Goal: Task Accomplishment & Management: Complete application form

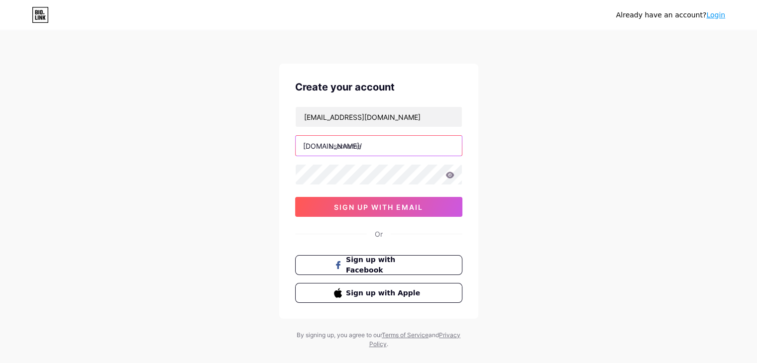
click at [349, 148] on input "text" at bounding box center [379, 146] width 166 height 20
paste input "kumarmahitravel"
type input "kumarmahitravel"
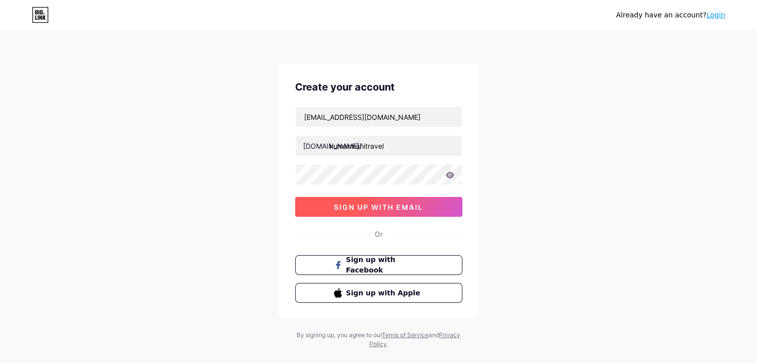
click at [364, 206] on span "sign up with email" at bounding box center [378, 207] width 89 height 8
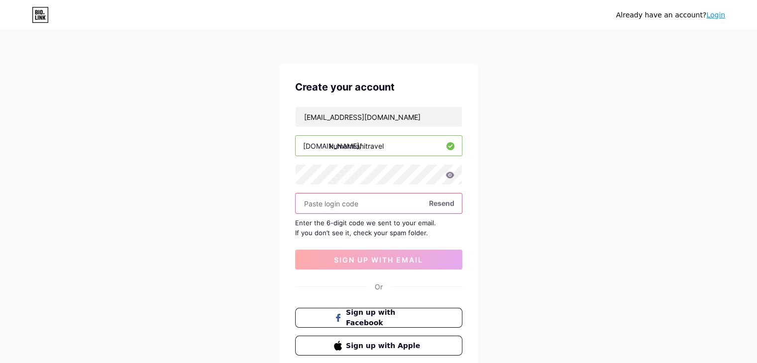
paste input "449698"
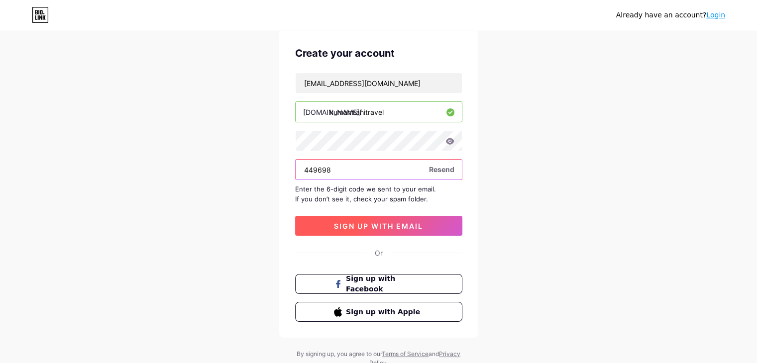
scroll to position [50, 0]
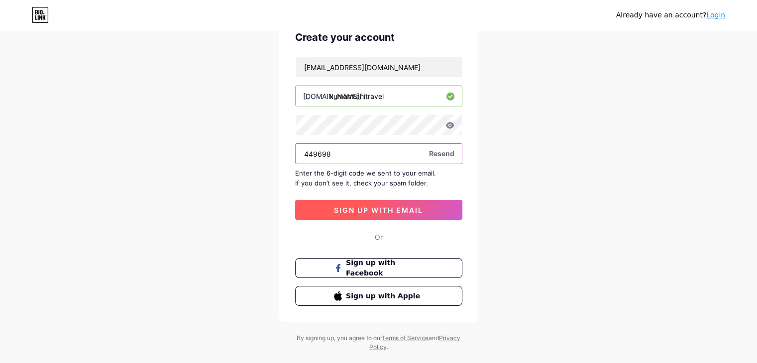
type input "449698"
click at [382, 209] on span "sign up with email" at bounding box center [378, 210] width 89 height 8
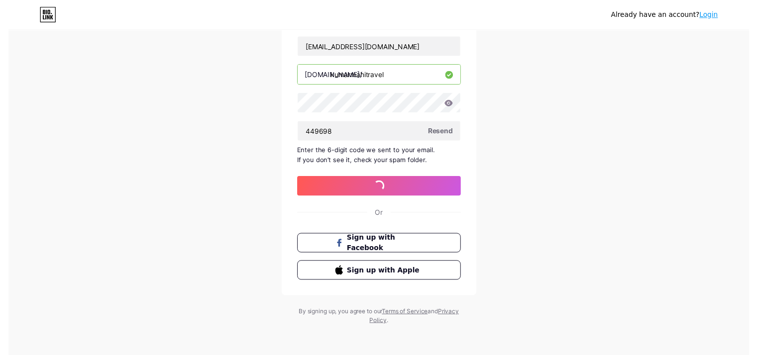
scroll to position [0, 0]
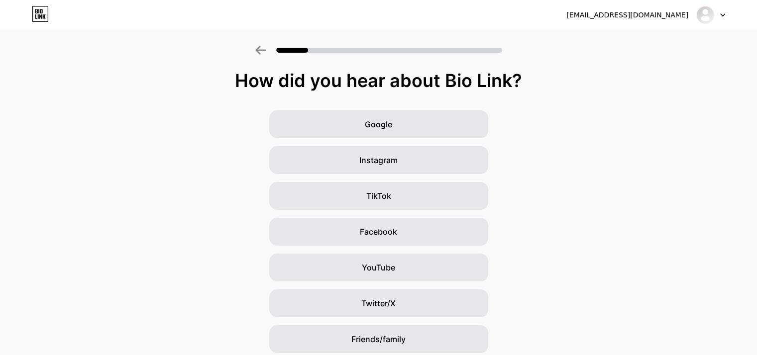
click at [729, 14] on div "[EMAIL_ADDRESS][DOMAIN_NAME] Logout" at bounding box center [378, 15] width 757 height 18
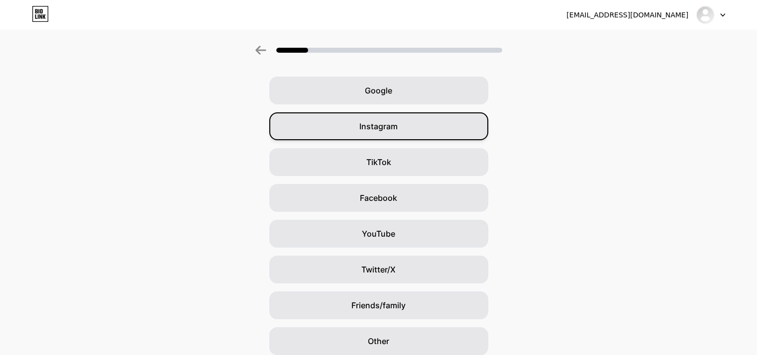
scroll to position [74, 0]
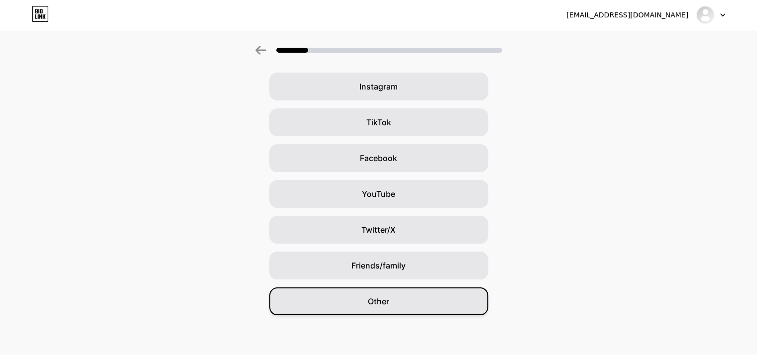
click at [374, 304] on span "Other" at bounding box center [378, 302] width 21 height 12
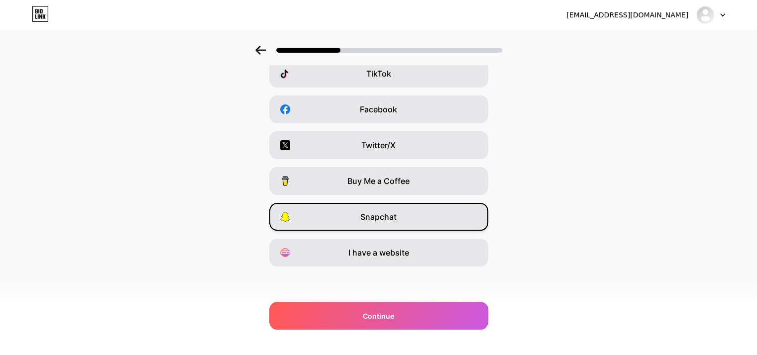
scroll to position [123, 0]
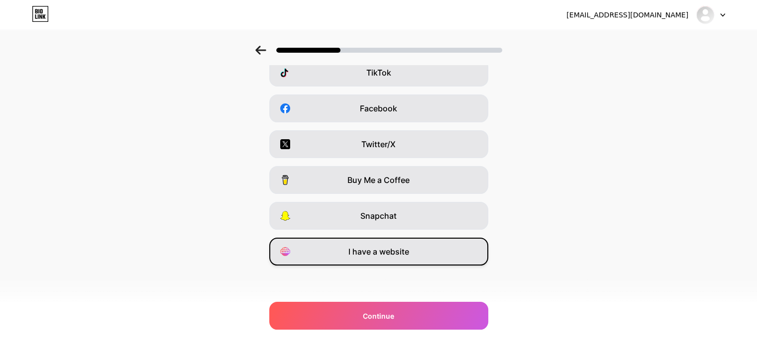
click at [362, 250] on span "I have a website" at bounding box center [378, 252] width 61 height 12
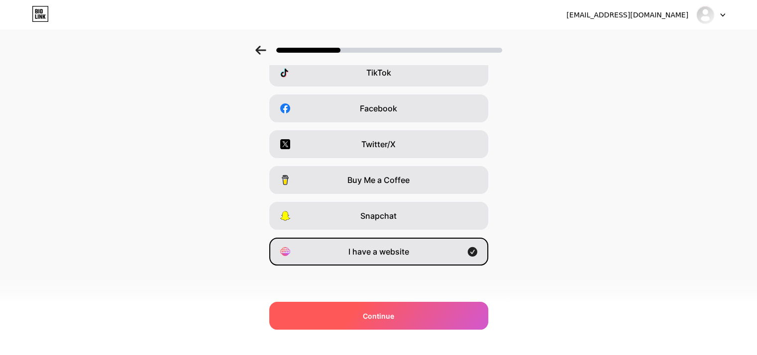
click at [378, 311] on span "Continue" at bounding box center [378, 316] width 31 height 10
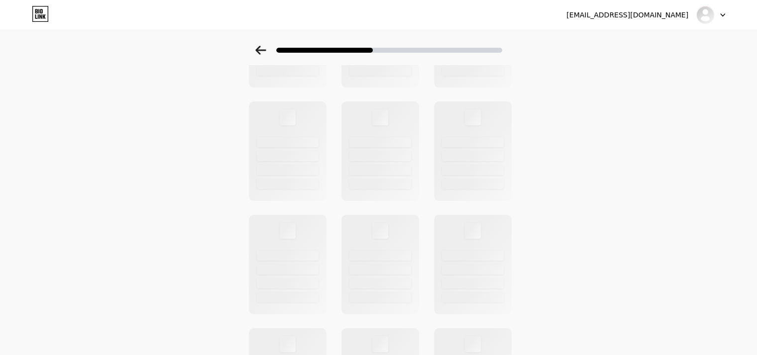
scroll to position [0, 0]
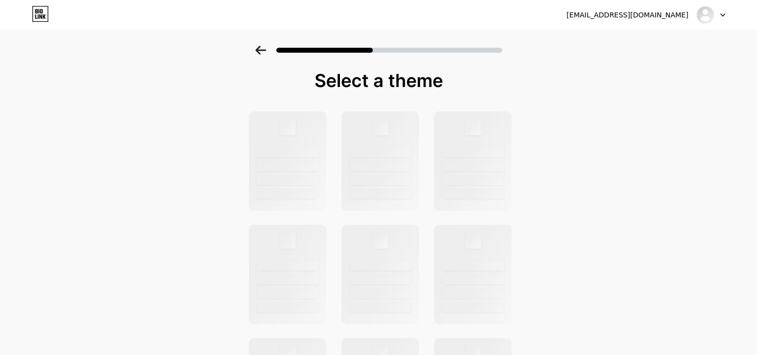
click at [723, 13] on icon at bounding box center [722, 14] width 5 height 3
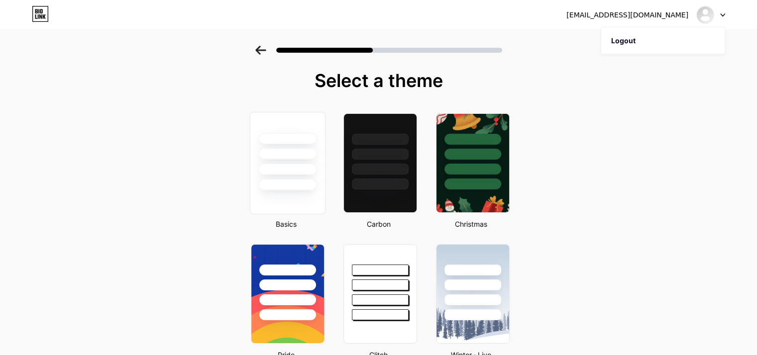
click at [288, 180] on div at bounding box center [287, 184] width 58 height 11
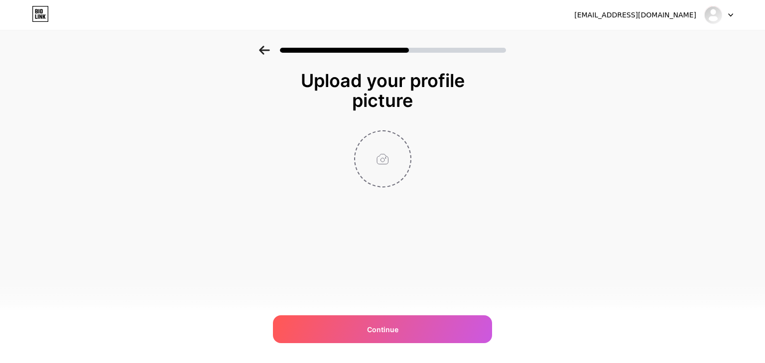
click at [380, 159] on input "file" at bounding box center [382, 158] width 55 height 55
type input "C:\fakepath\[PERSON_NAME].jpg"
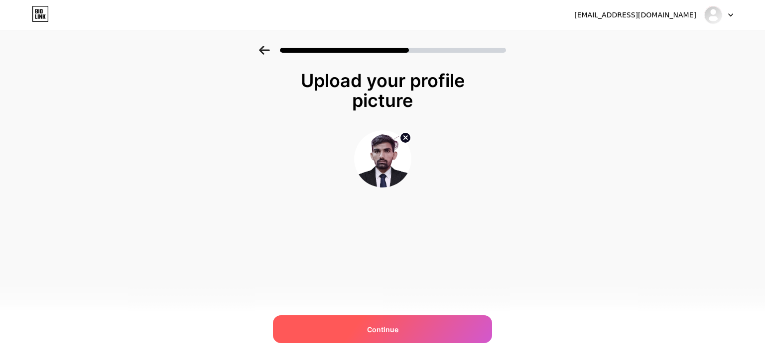
click at [386, 331] on span "Continue" at bounding box center [382, 330] width 31 height 10
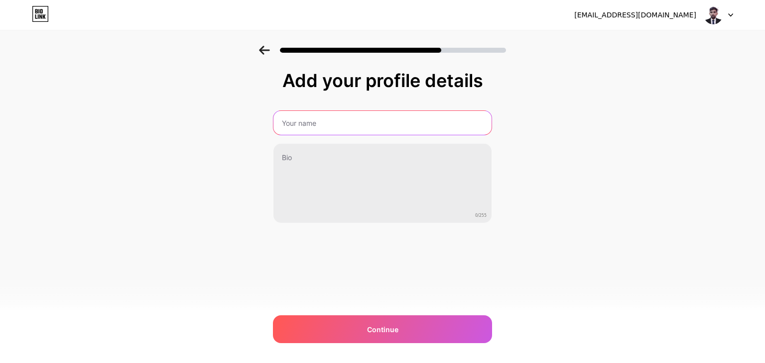
click at [322, 123] on input "text" at bounding box center [382, 123] width 218 height 24
type input "[PERSON_NAME]"
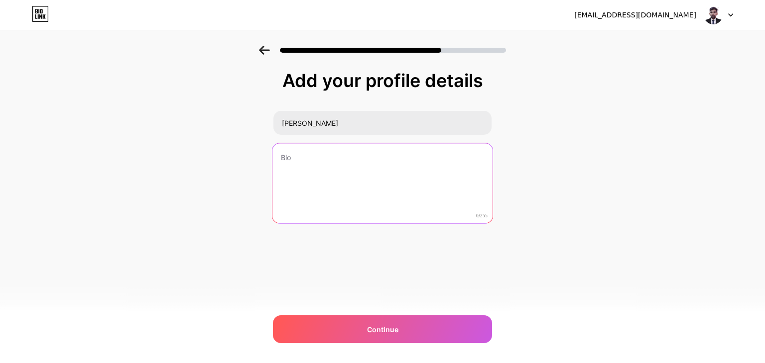
click at [317, 172] on textarea at bounding box center [382, 183] width 220 height 81
paste textarea "Experience thrilling Jet Ski adventures in [GEOGRAPHIC_DATA] with [DOMAIN_NAME]…"
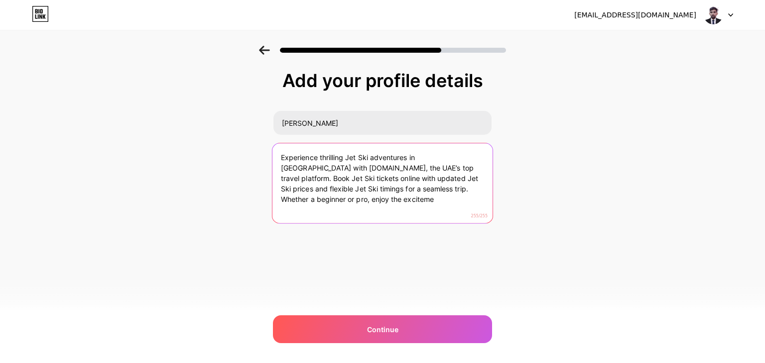
drag, startPoint x: 384, startPoint y: 190, endPoint x: 412, endPoint y: 234, distance: 52.8
click at [412, 234] on div "Add your profile details [PERSON_NAME] Experience thrilling Jet Ski adventures …" at bounding box center [382, 172] width 219 height 203
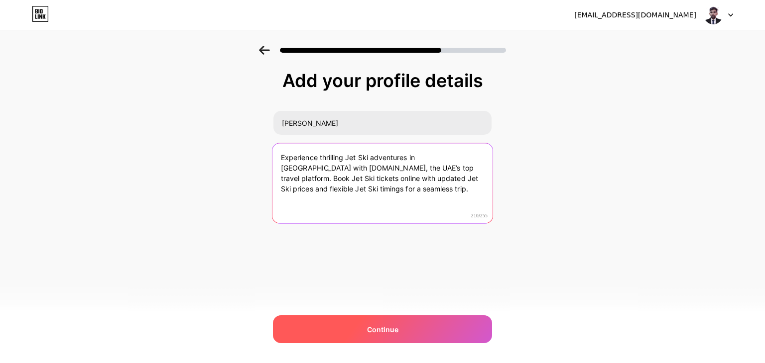
type textarea "Experience thrilling Jet Ski adventures in [GEOGRAPHIC_DATA] with [DOMAIN_NAME]…"
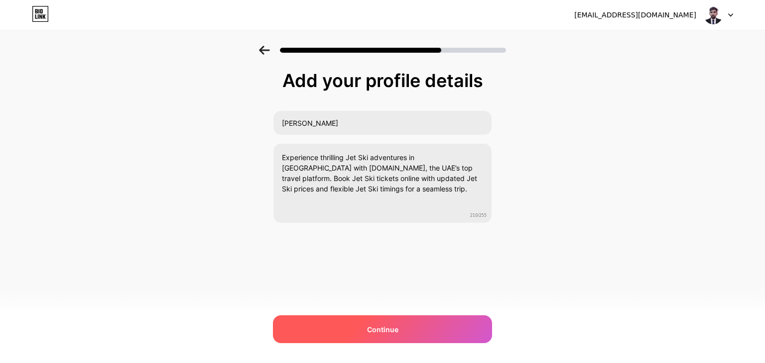
click at [386, 325] on span "Continue" at bounding box center [382, 330] width 31 height 10
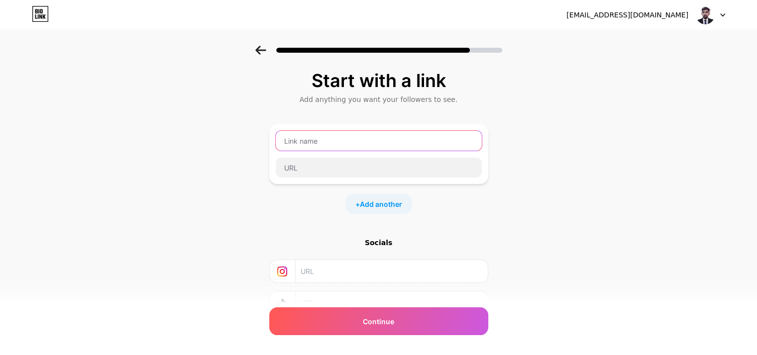
click at [347, 143] on input "text" at bounding box center [379, 141] width 206 height 20
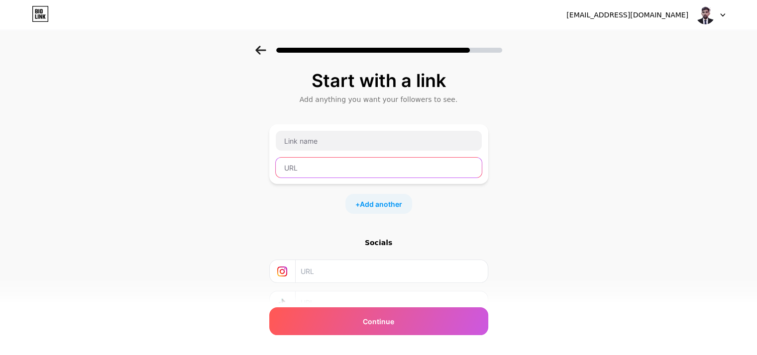
click at [331, 171] on input "text" at bounding box center [379, 168] width 206 height 20
paste input "[URL][DOMAIN_NAME]"
type input "[URL][DOMAIN_NAME]"
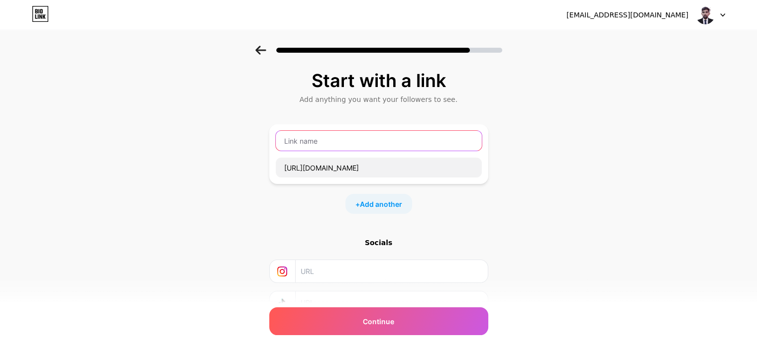
click at [330, 142] on input "text" at bounding box center [379, 141] width 206 height 20
paste input "Jet Ski prices"
type input "Jet Ski prices"
click at [376, 201] on span "Add another" at bounding box center [381, 204] width 42 height 10
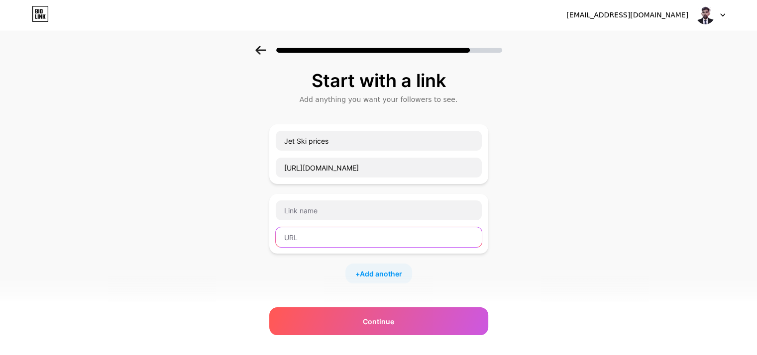
click at [333, 237] on input "text" at bounding box center [379, 237] width 206 height 20
paste input "[URL][DOMAIN_NAME]"
click at [343, 238] on input "[URL][DOMAIN_NAME]" at bounding box center [379, 237] width 206 height 20
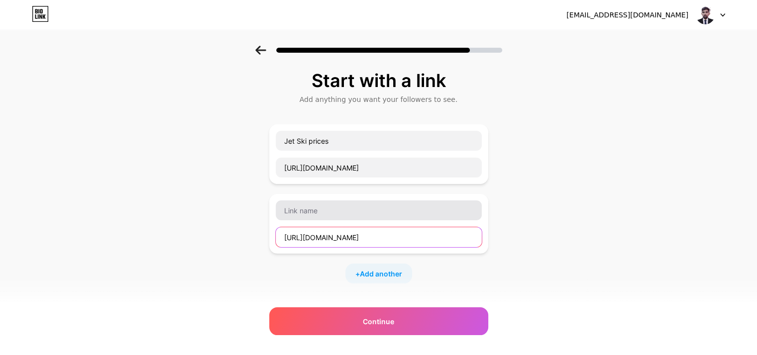
type input "[URL][DOMAIN_NAME]"
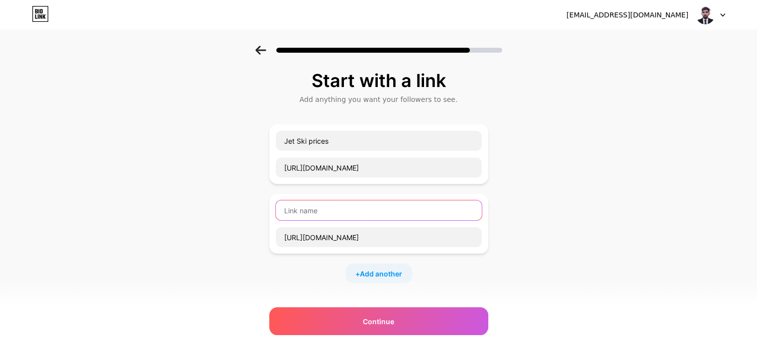
click at [334, 212] on input "text" at bounding box center [379, 211] width 206 height 20
paste input "facebook"
type input "facebook"
click at [361, 269] on div "+ Add another" at bounding box center [378, 274] width 67 height 20
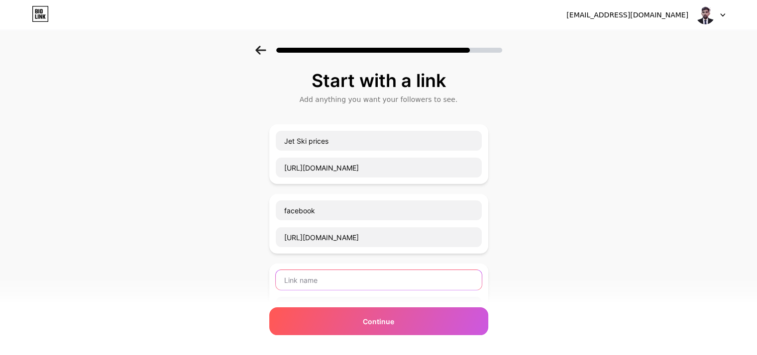
click at [337, 281] on input "text" at bounding box center [379, 280] width 206 height 20
paste input "[URL][DOMAIN_NAME][DOMAIN_NAME]"
type input "[URL][DOMAIN_NAME][DOMAIN_NAME]"
click at [340, 279] on input "[URL][DOMAIN_NAME][DOMAIN_NAME]" at bounding box center [379, 280] width 206 height 20
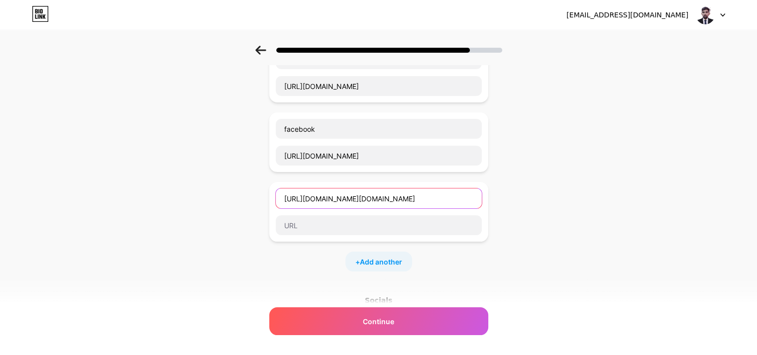
scroll to position [100, 0]
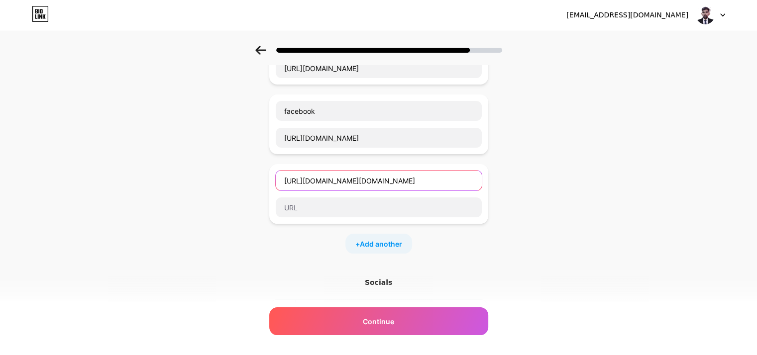
click at [325, 179] on input "[URL][DOMAIN_NAME][DOMAIN_NAME]" at bounding box center [379, 181] width 206 height 20
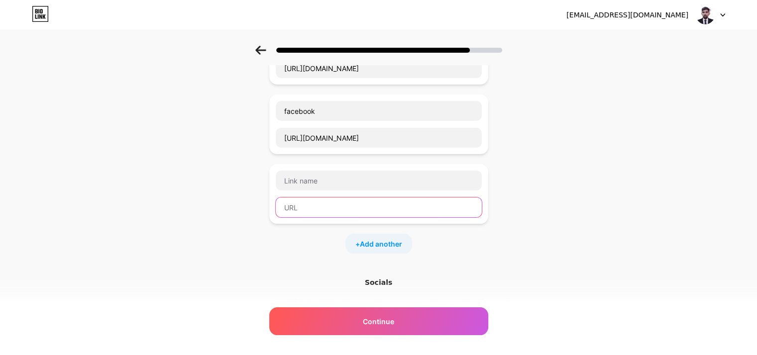
click at [323, 203] on input "text" at bounding box center [379, 208] width 206 height 20
paste input "[URL][DOMAIN_NAME][DOMAIN_NAME]"
click at [339, 208] on input "[URL][DOMAIN_NAME][DOMAIN_NAME]" at bounding box center [379, 208] width 206 height 20
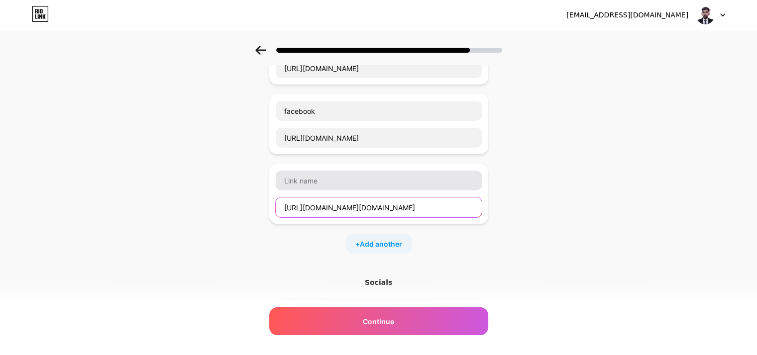
type input "[URL][DOMAIN_NAME][DOMAIN_NAME]"
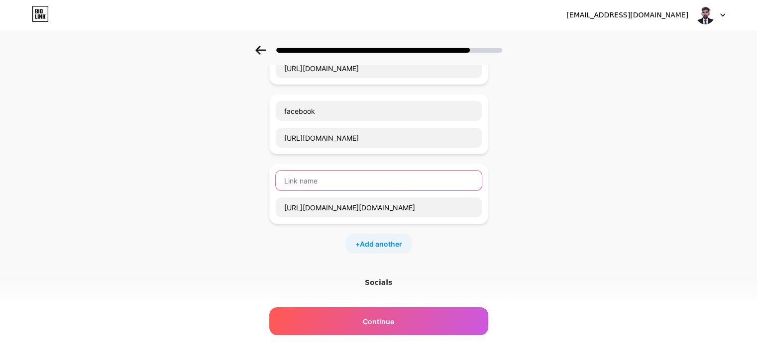
click at [333, 186] on input "text" at bounding box center [379, 181] width 206 height 20
paste input "instagram"
type input "instagram"
click at [379, 243] on span "Add another" at bounding box center [381, 244] width 42 height 10
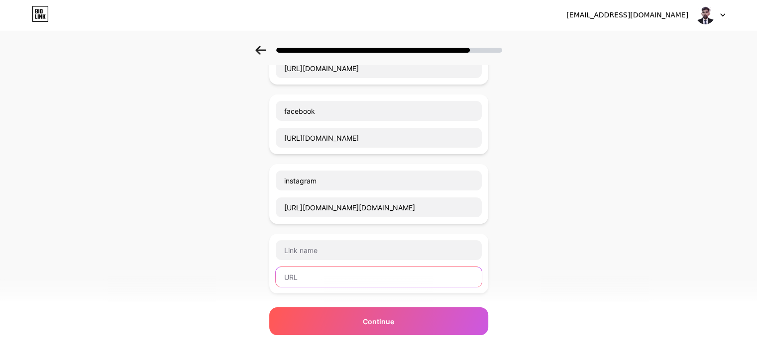
click at [337, 281] on input "text" at bounding box center [379, 277] width 206 height 20
paste input "[URL][DOMAIN_NAME]"
click at [325, 275] on input "[URL][DOMAIN_NAME]" at bounding box center [379, 277] width 206 height 20
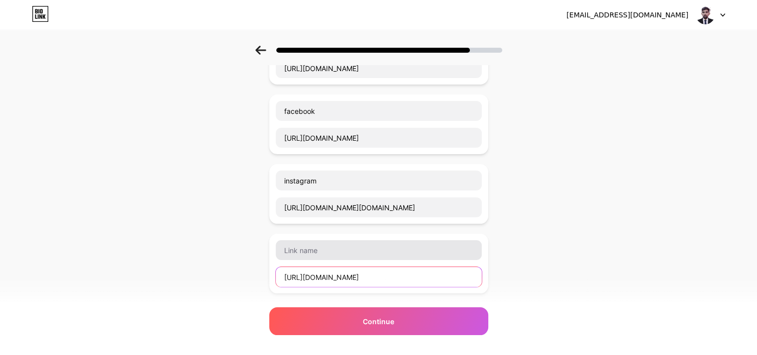
type input "[URL][DOMAIN_NAME]"
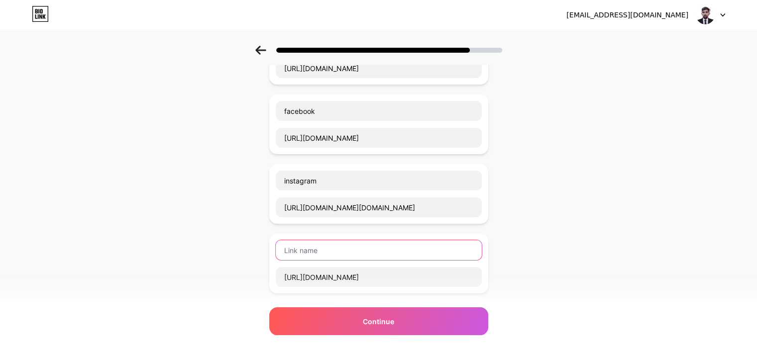
click at [318, 247] on input "text" at bounding box center [379, 250] width 206 height 20
paste input "twitter"
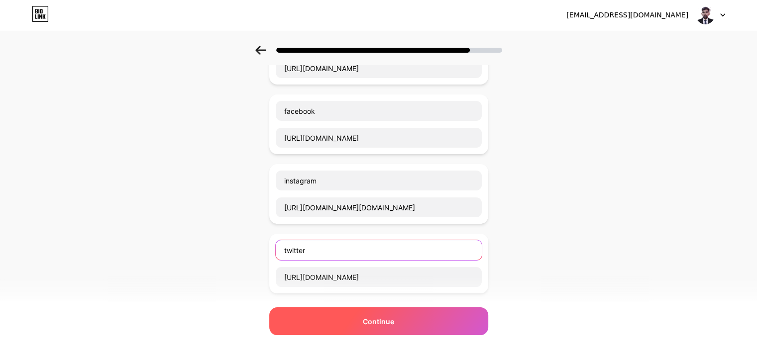
type input "twitter"
click at [390, 323] on span "Continue" at bounding box center [378, 322] width 31 height 10
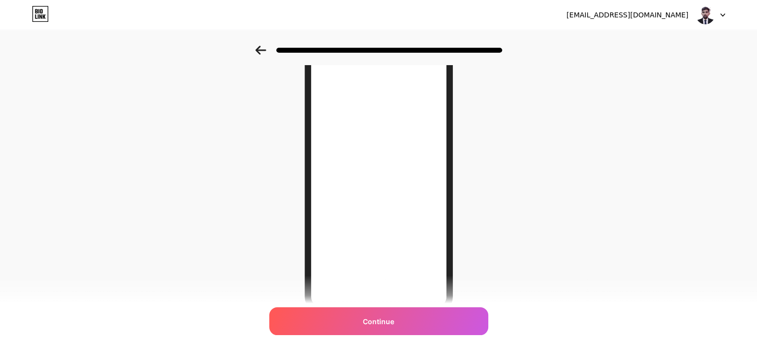
scroll to position [144, 0]
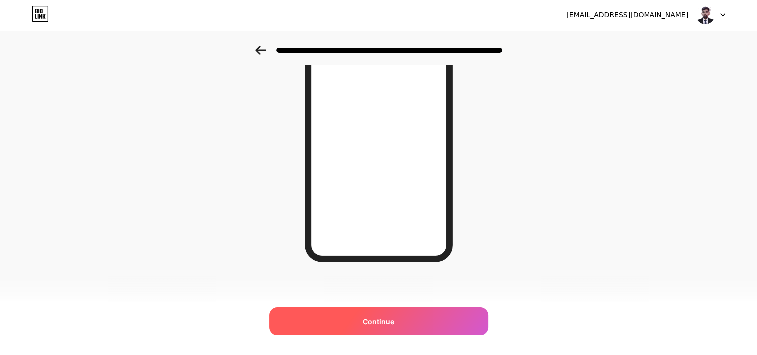
click at [376, 320] on span "Continue" at bounding box center [378, 322] width 31 height 10
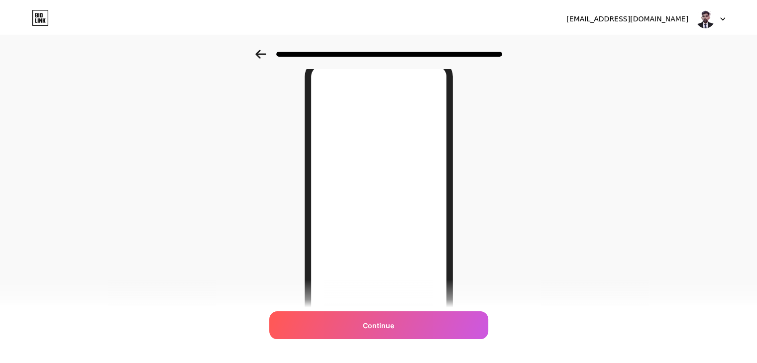
scroll to position [0, 0]
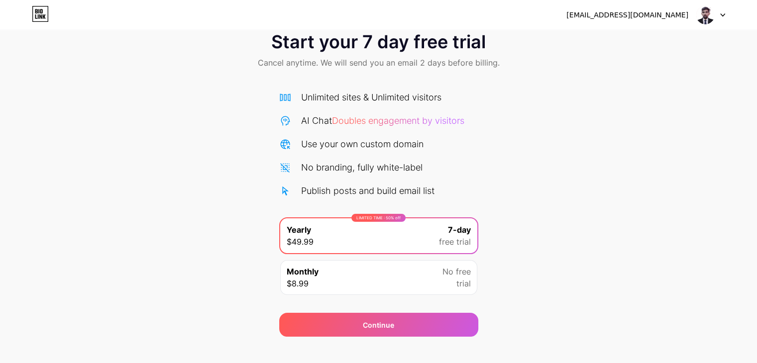
scroll to position [37, 0]
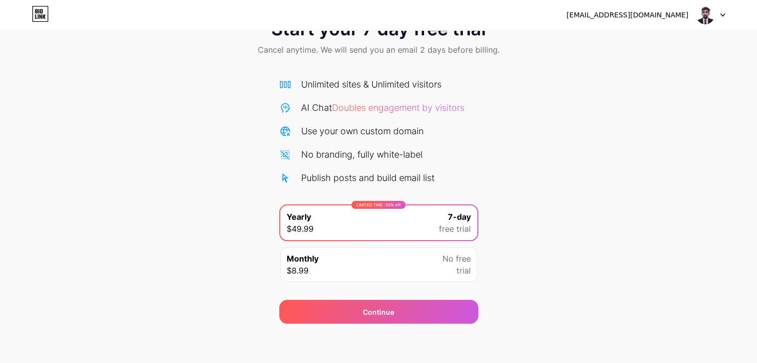
click at [664, 182] on div "Start your 7 day free trial Cancel anytime. We will send you an email 2 days be…" at bounding box center [378, 166] width 757 height 315
click at [712, 16] on img at bounding box center [705, 14] width 19 height 19
click at [554, 158] on div "Start your 7 day free trial Cancel anytime. We will send you an email 2 days be…" at bounding box center [378, 166] width 757 height 315
click at [349, 270] on div "Monthly $8.99 No free trial" at bounding box center [378, 264] width 197 height 35
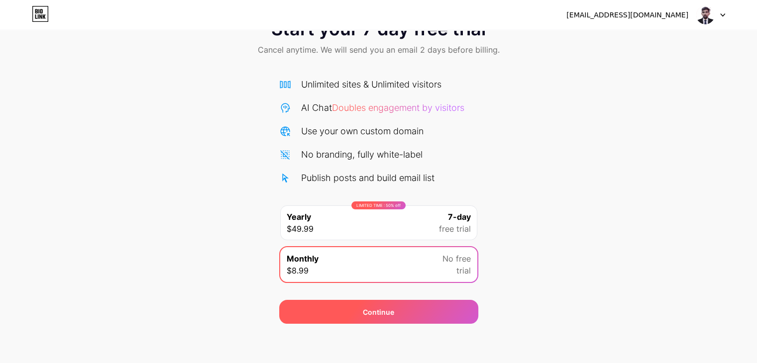
click at [366, 308] on div "Continue" at bounding box center [378, 312] width 31 height 10
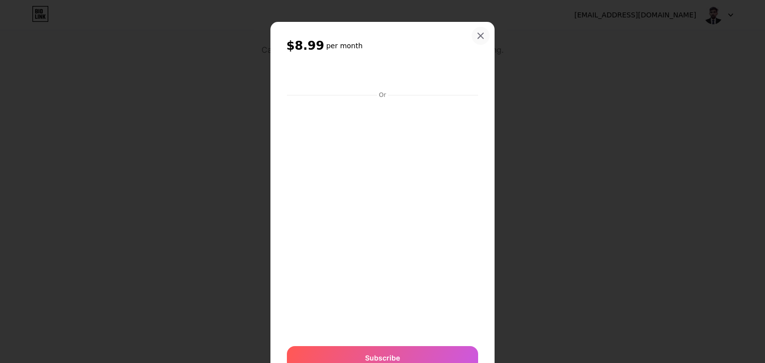
click at [476, 35] on icon at bounding box center [480, 36] width 8 height 8
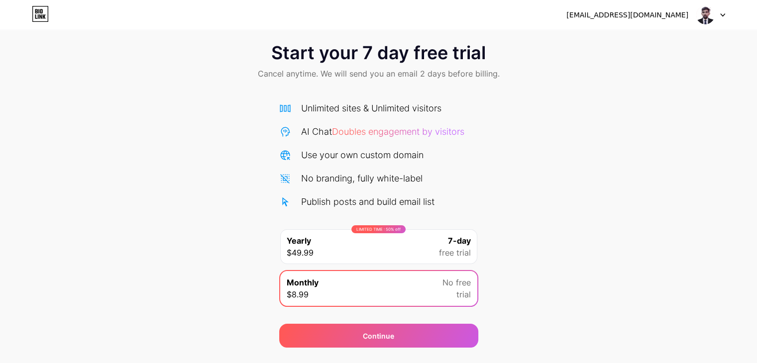
scroll to position [0, 0]
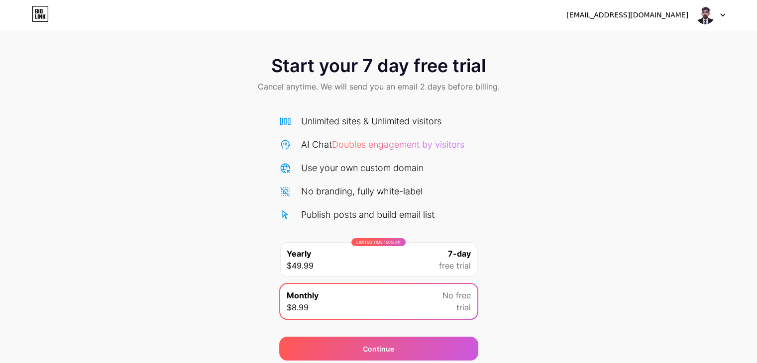
click at [38, 14] on icon at bounding box center [38, 16] width 1 height 4
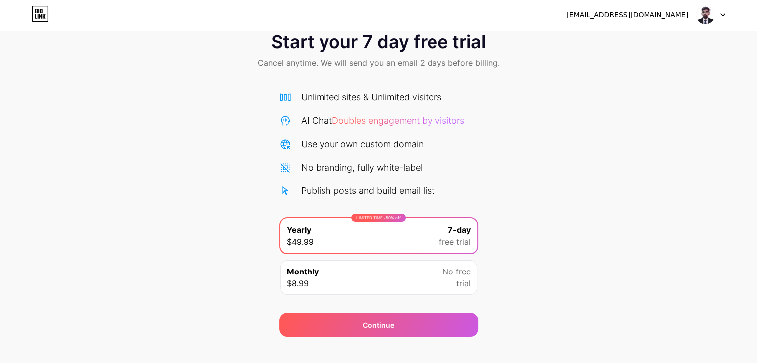
scroll to position [37, 0]
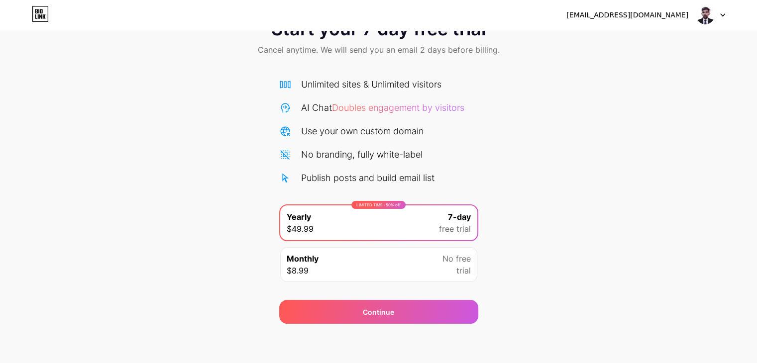
click at [708, 17] on img at bounding box center [705, 14] width 19 height 19
click at [707, 16] on img at bounding box center [705, 14] width 19 height 19
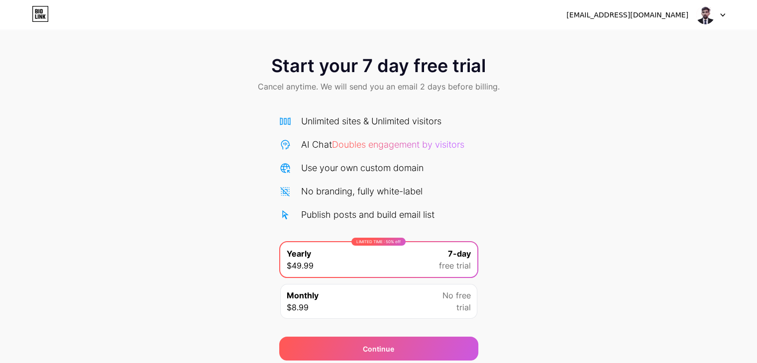
scroll to position [0, 0]
click at [340, 174] on div "Use your own custom domain" at bounding box center [362, 167] width 122 height 13
click at [329, 164] on div "Use your own custom domain" at bounding box center [362, 167] width 122 height 13
click at [294, 175] on div "Unlimited sites & Unlimited visitors AI Chat Doubles engagement by visitors Use…" at bounding box center [378, 167] width 199 height 107
click at [295, 173] on div "Use your own custom domain" at bounding box center [378, 167] width 199 height 13
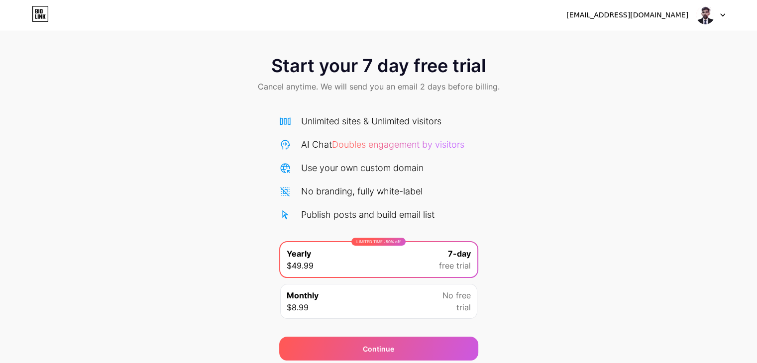
click at [315, 172] on div "Use your own custom domain" at bounding box center [362, 167] width 122 height 13
click at [333, 172] on div "Use your own custom domain" at bounding box center [362, 167] width 122 height 13
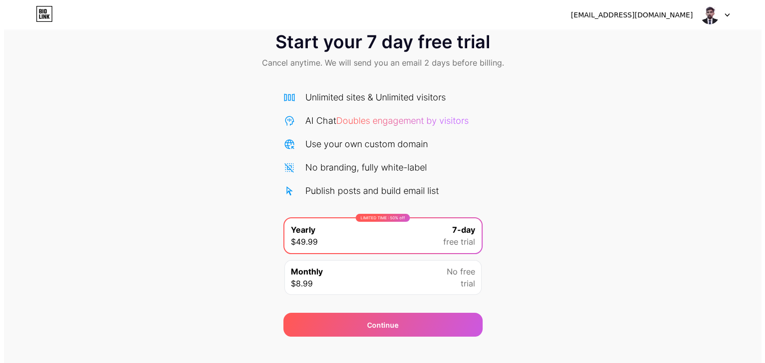
scroll to position [37, 0]
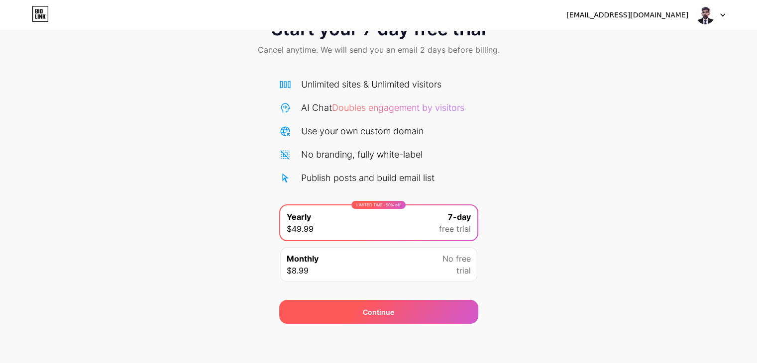
click at [395, 312] on div "Continue" at bounding box center [378, 312] width 199 height 24
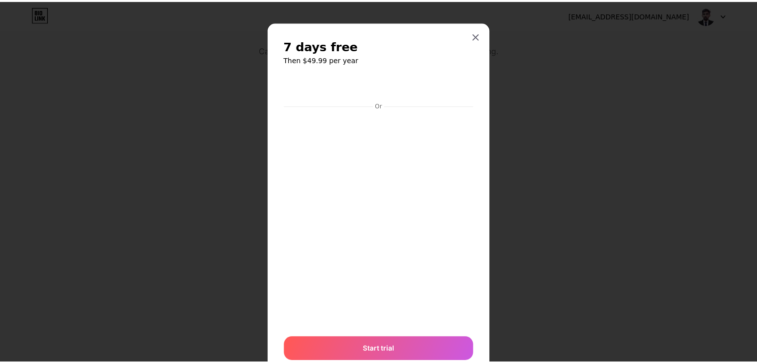
scroll to position [0, 0]
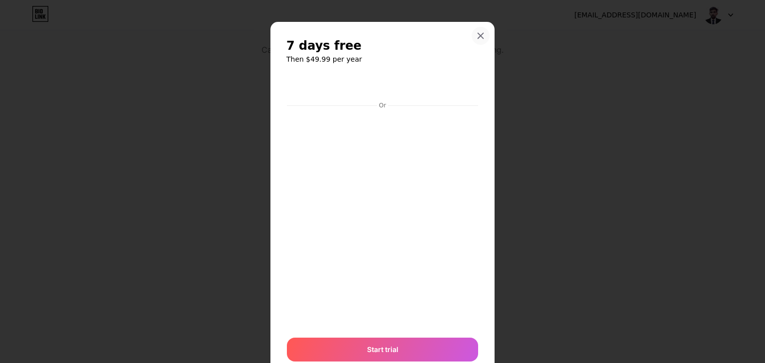
click at [476, 38] on icon at bounding box center [480, 36] width 8 height 8
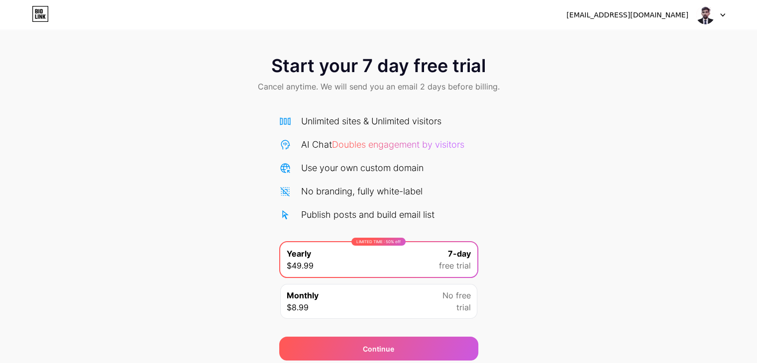
click at [707, 12] on img at bounding box center [705, 14] width 19 height 19
click at [616, 43] on li "Logout" at bounding box center [662, 40] width 123 height 27
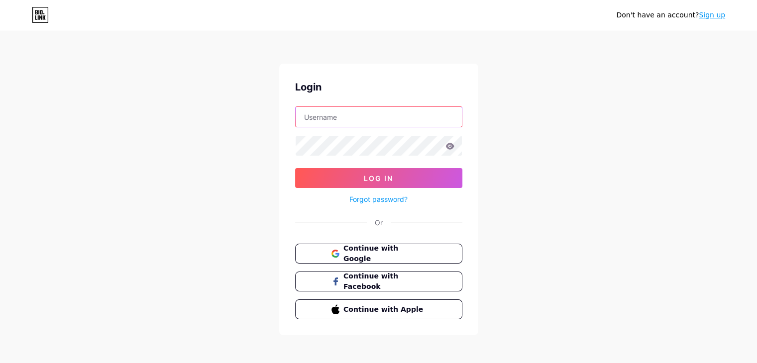
click at [352, 116] on input "text" at bounding box center [379, 117] width 166 height 20
type input "[EMAIL_ADDRESS][DOMAIN_NAME]"
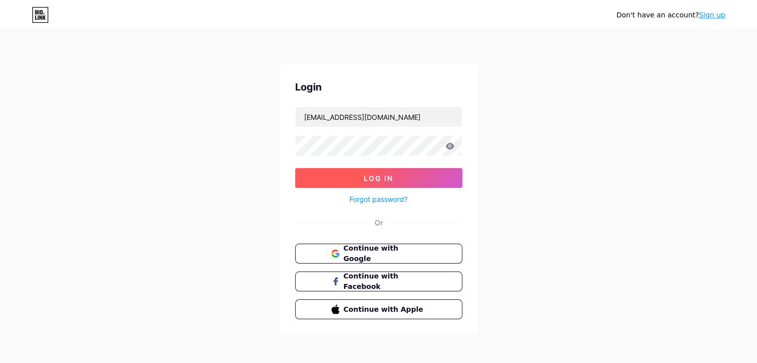
click at [386, 182] on span "Log In" at bounding box center [378, 178] width 29 height 8
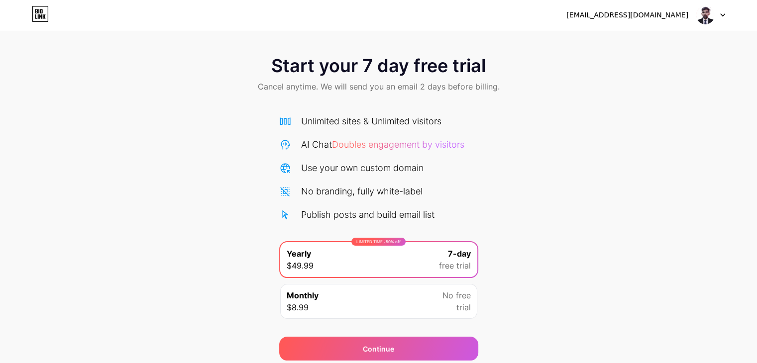
click at [705, 9] on img at bounding box center [705, 14] width 19 height 19
